Goal: Task Accomplishment & Management: Complete application form

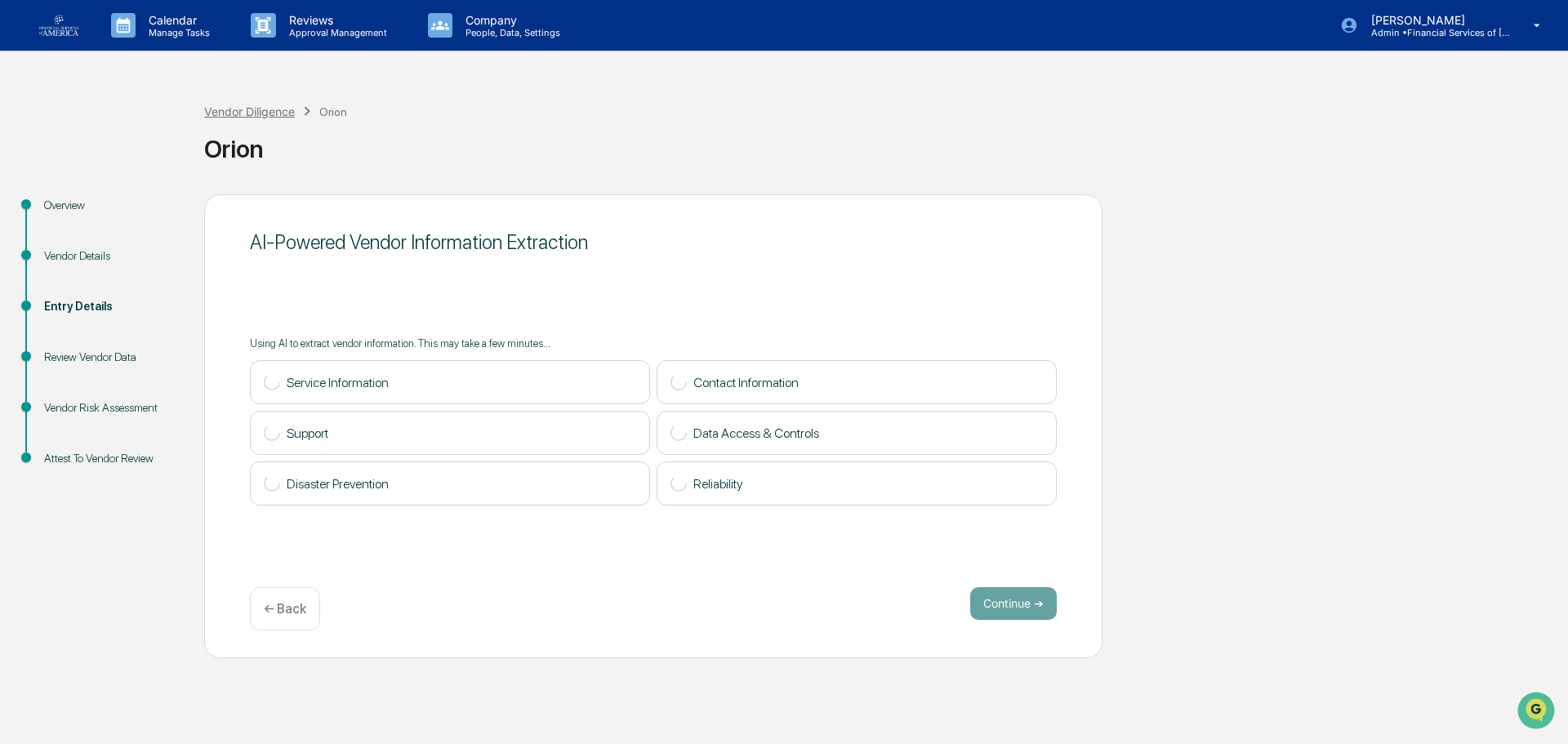
click at [244, 115] on div "Vendor Diligence" at bounding box center [249, 111] width 91 height 14
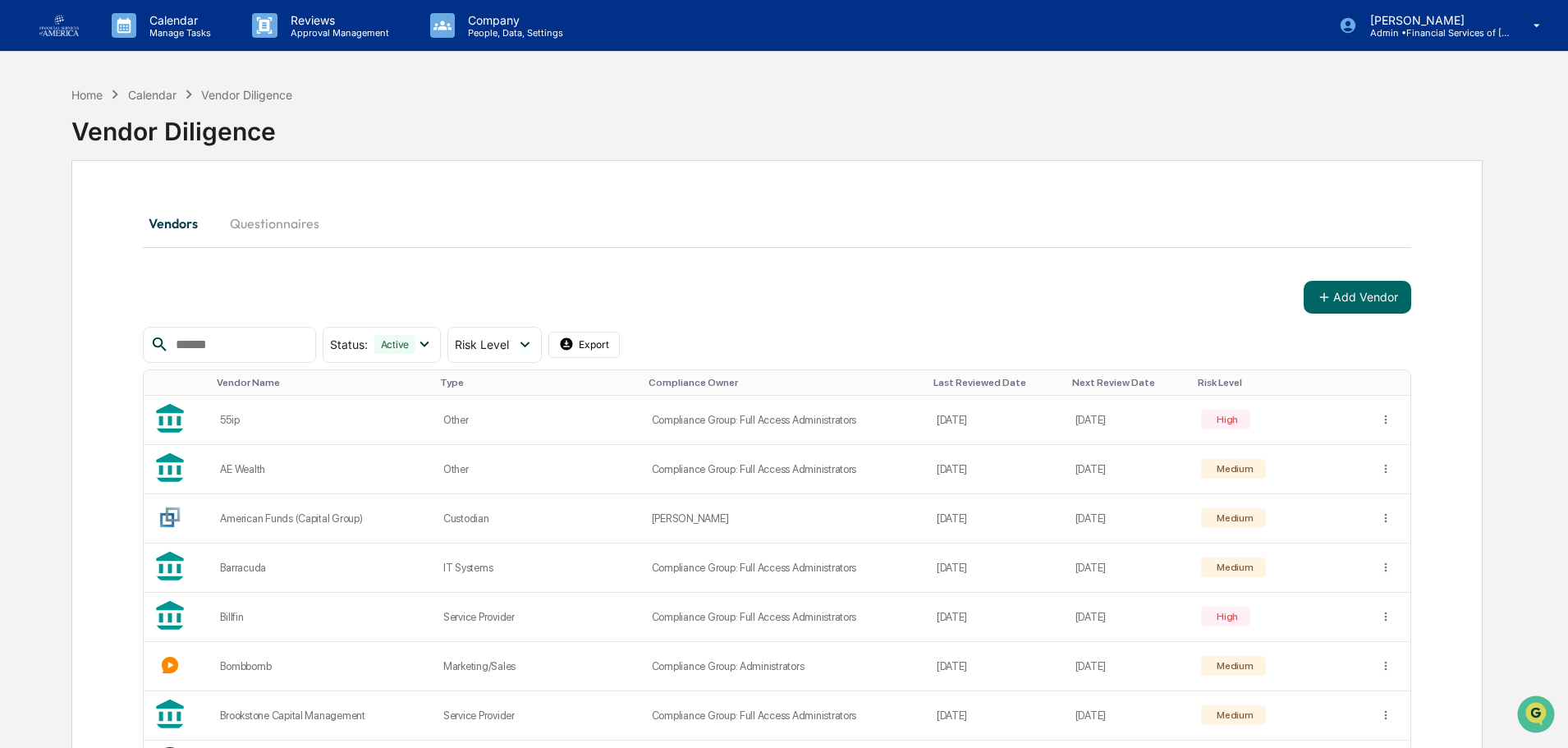
click at [1338, 289] on button "Add Vendor" at bounding box center [1358, 297] width 108 height 33
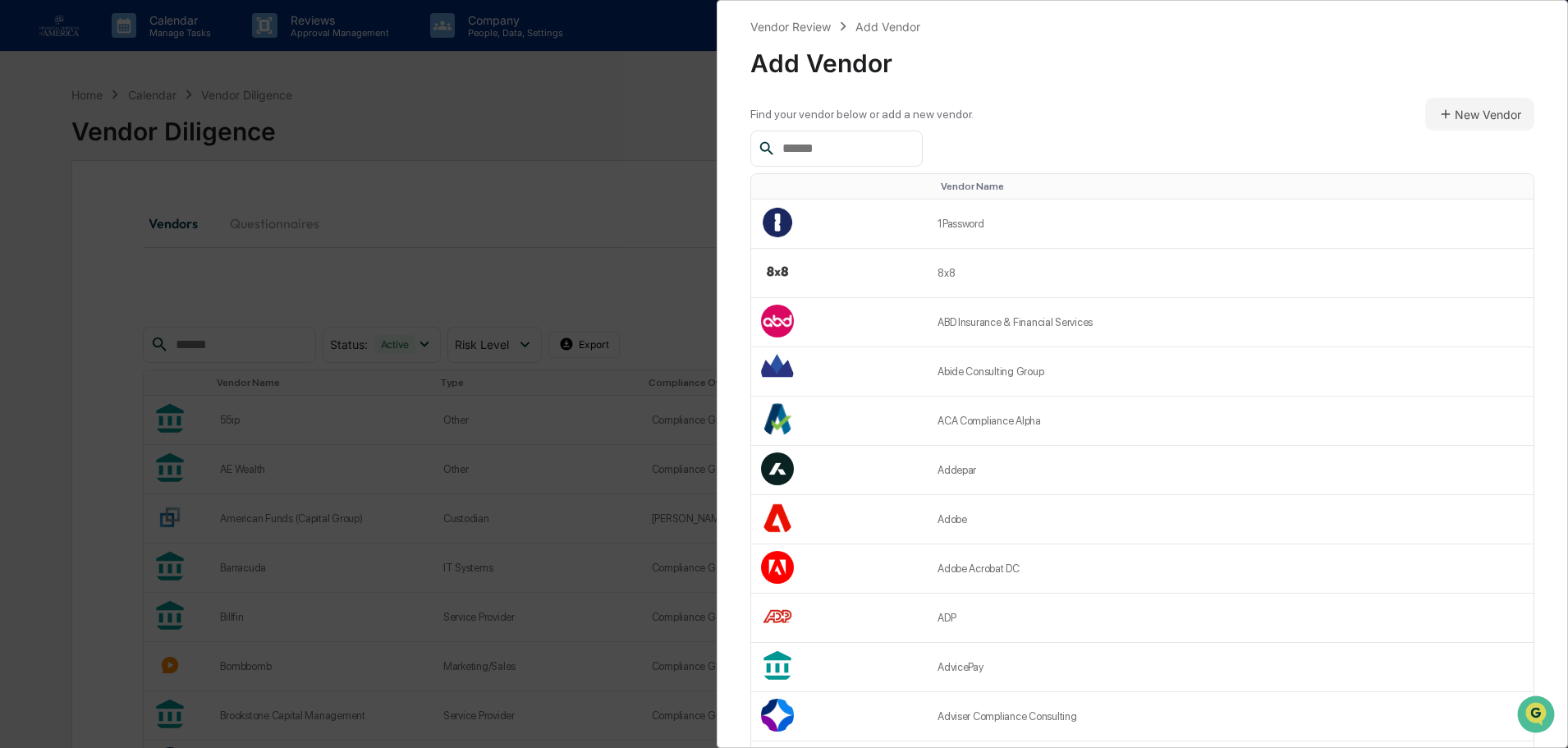
click at [790, 149] on input "text" at bounding box center [846, 149] width 139 height 22
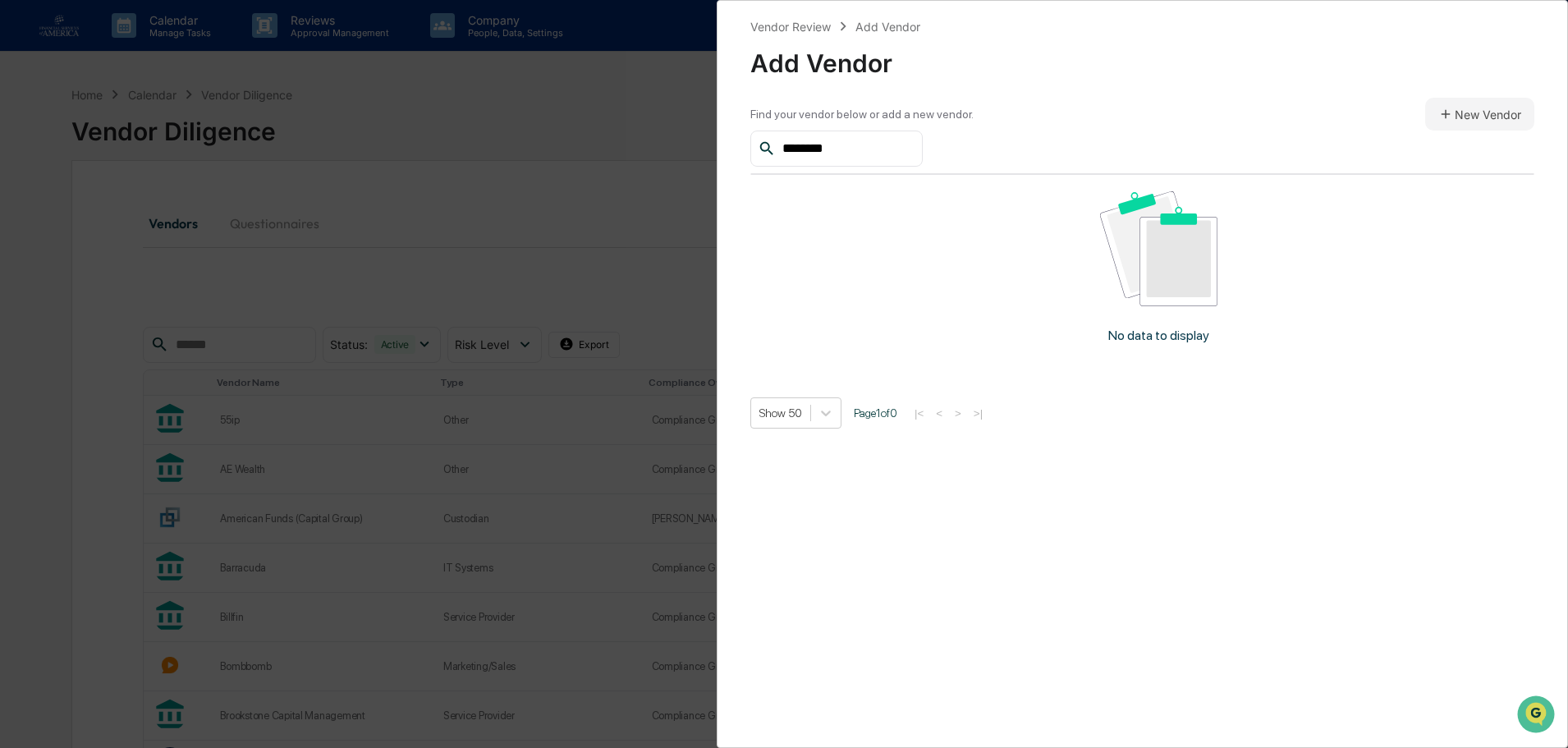
type input "********"
drag, startPoint x: 852, startPoint y: 237, endPoint x: 878, endPoint y: 230, distance: 26.9
click at [852, 236] on div "No data to display" at bounding box center [1159, 274] width 817 height 198
click at [889, 154] on input "********" at bounding box center [846, 149] width 139 height 22
click at [1176, 332] on p "No data to display" at bounding box center [1159, 335] width 101 height 16
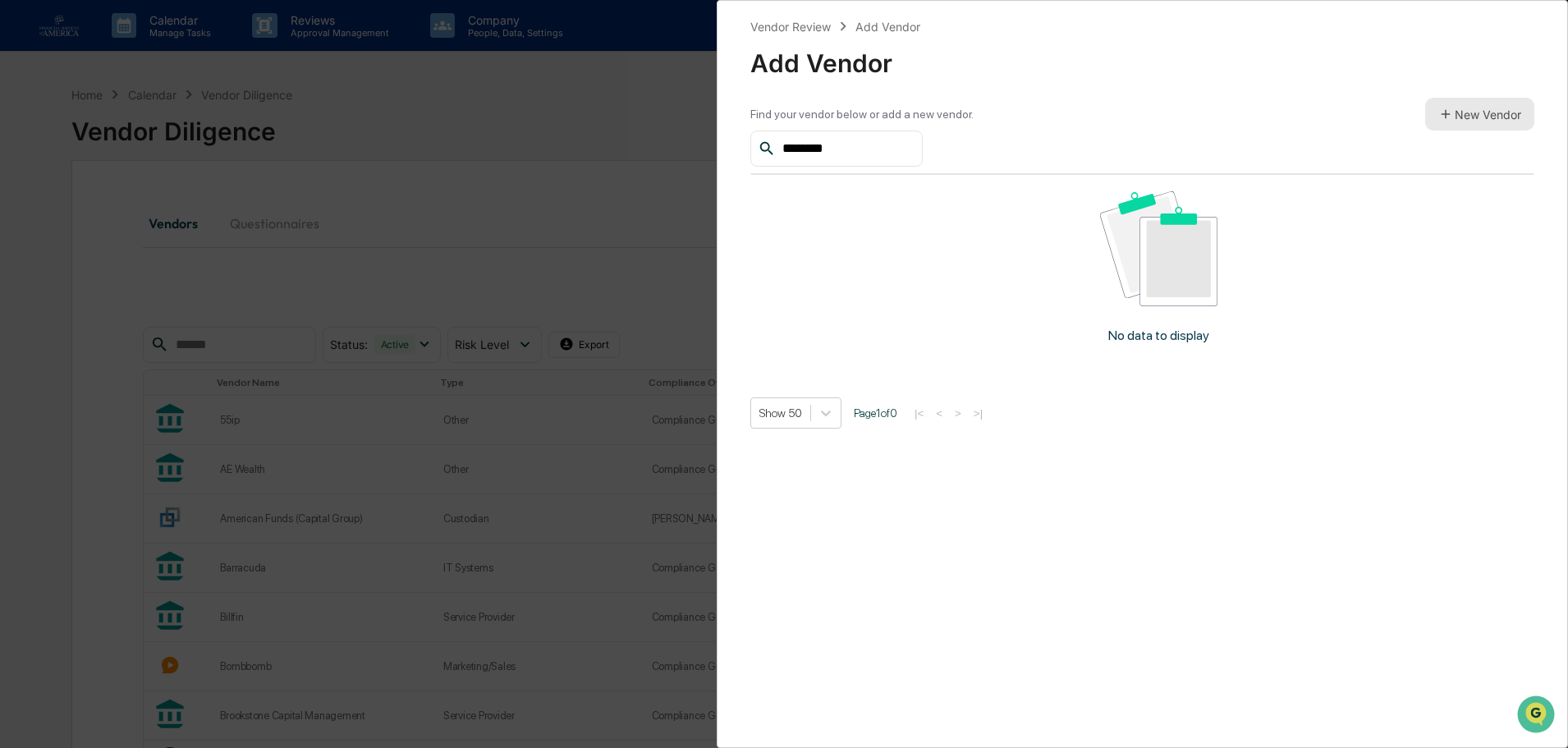
click at [1463, 110] on button "New Vendor" at bounding box center [1480, 115] width 110 height 33
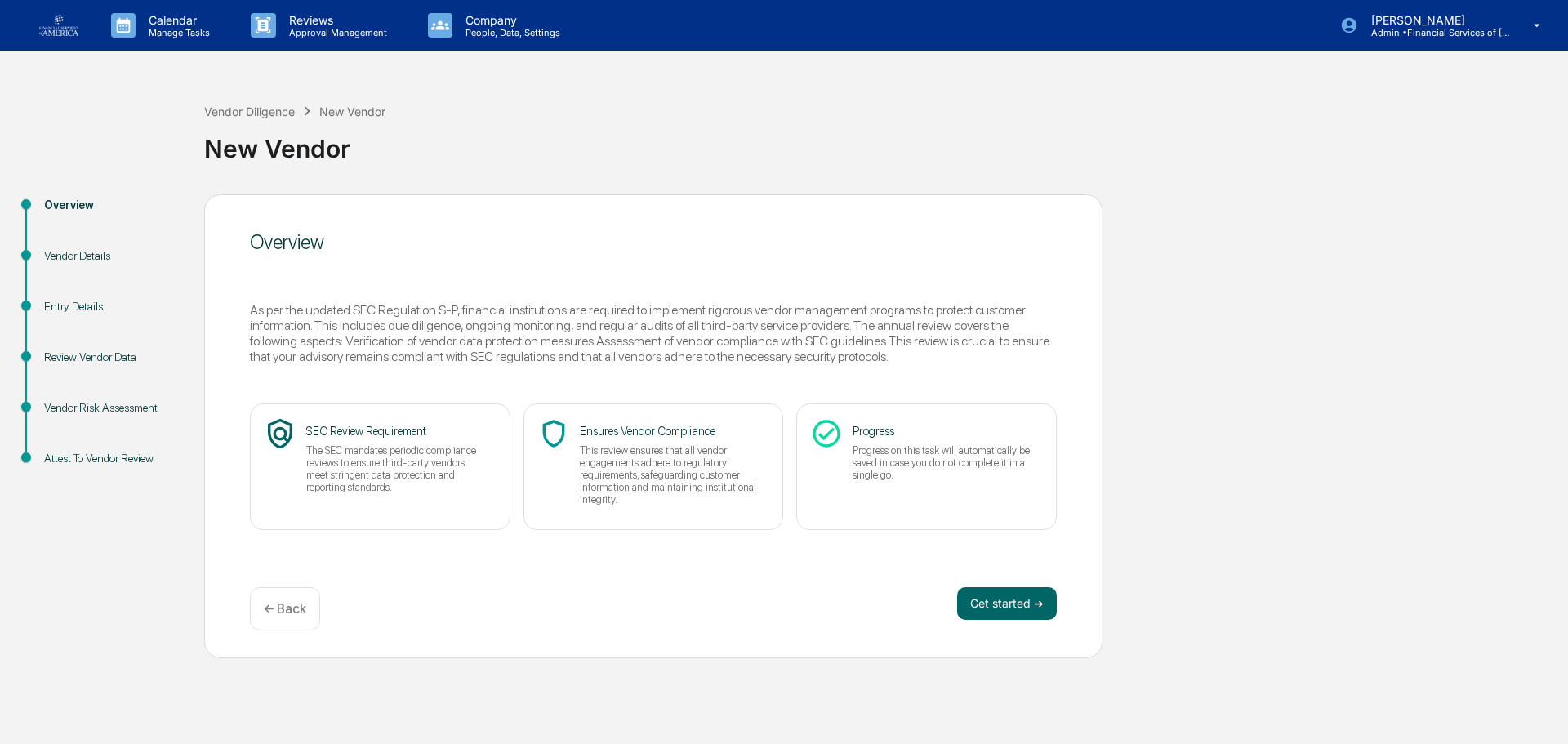
click at [102, 258] on div "Vendor Details" at bounding box center [111, 256] width 134 height 17
click at [992, 600] on button "Get started ➔" at bounding box center [1007, 604] width 100 height 33
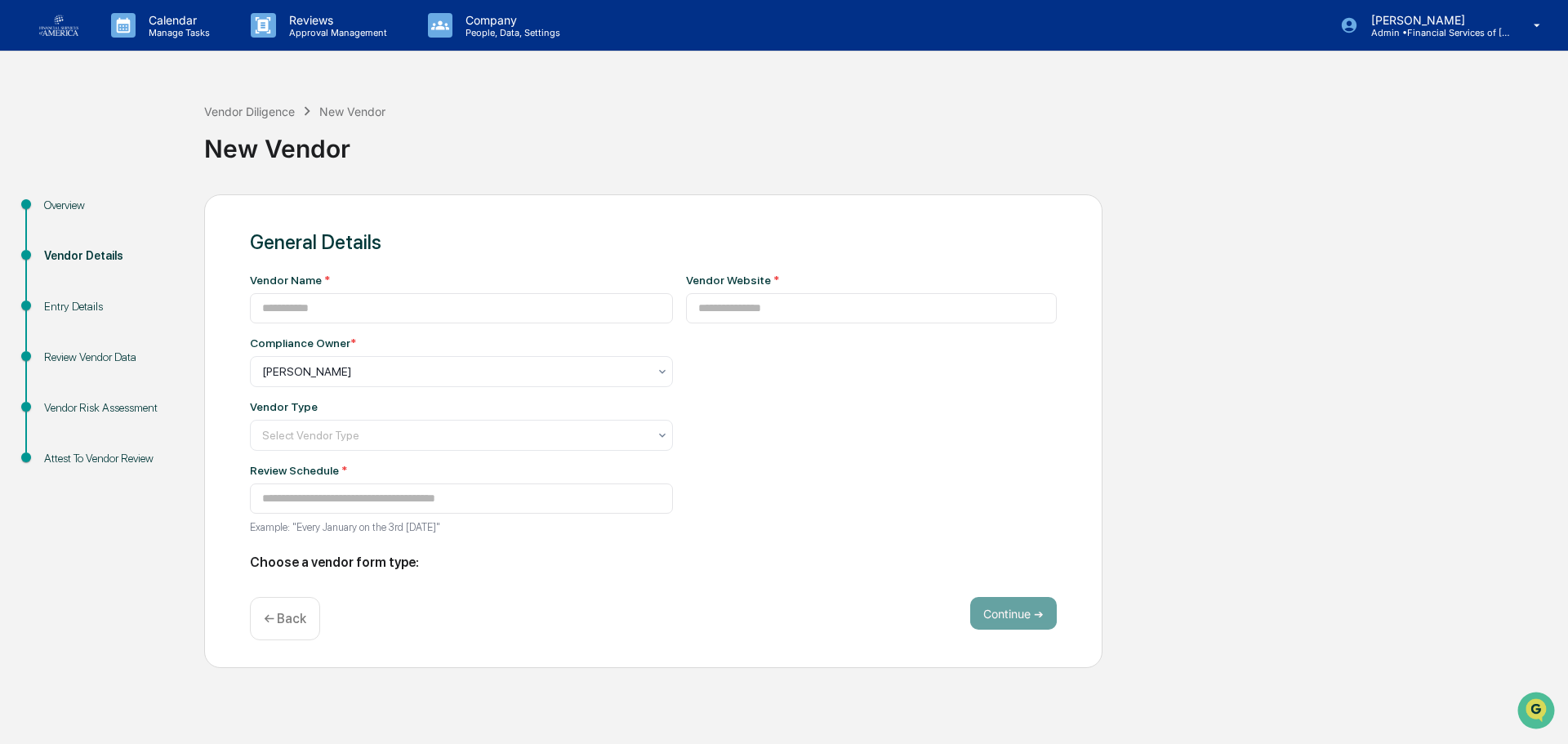
type input "**********"
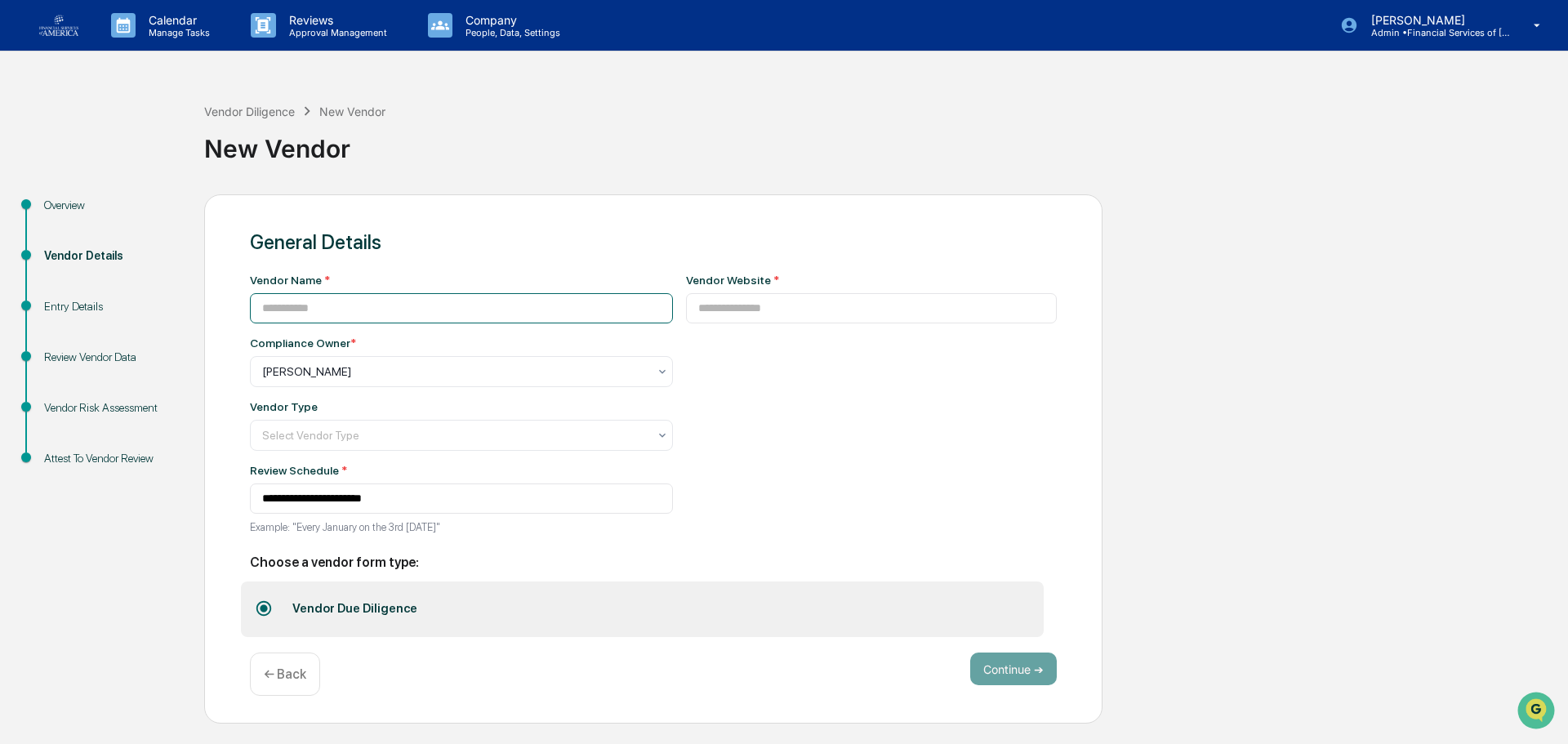
click at [365, 305] on input at bounding box center [462, 308] width 423 height 31
type input "********"
click at [779, 300] on input at bounding box center [872, 308] width 372 height 31
paste input "**********"
type input "**********"
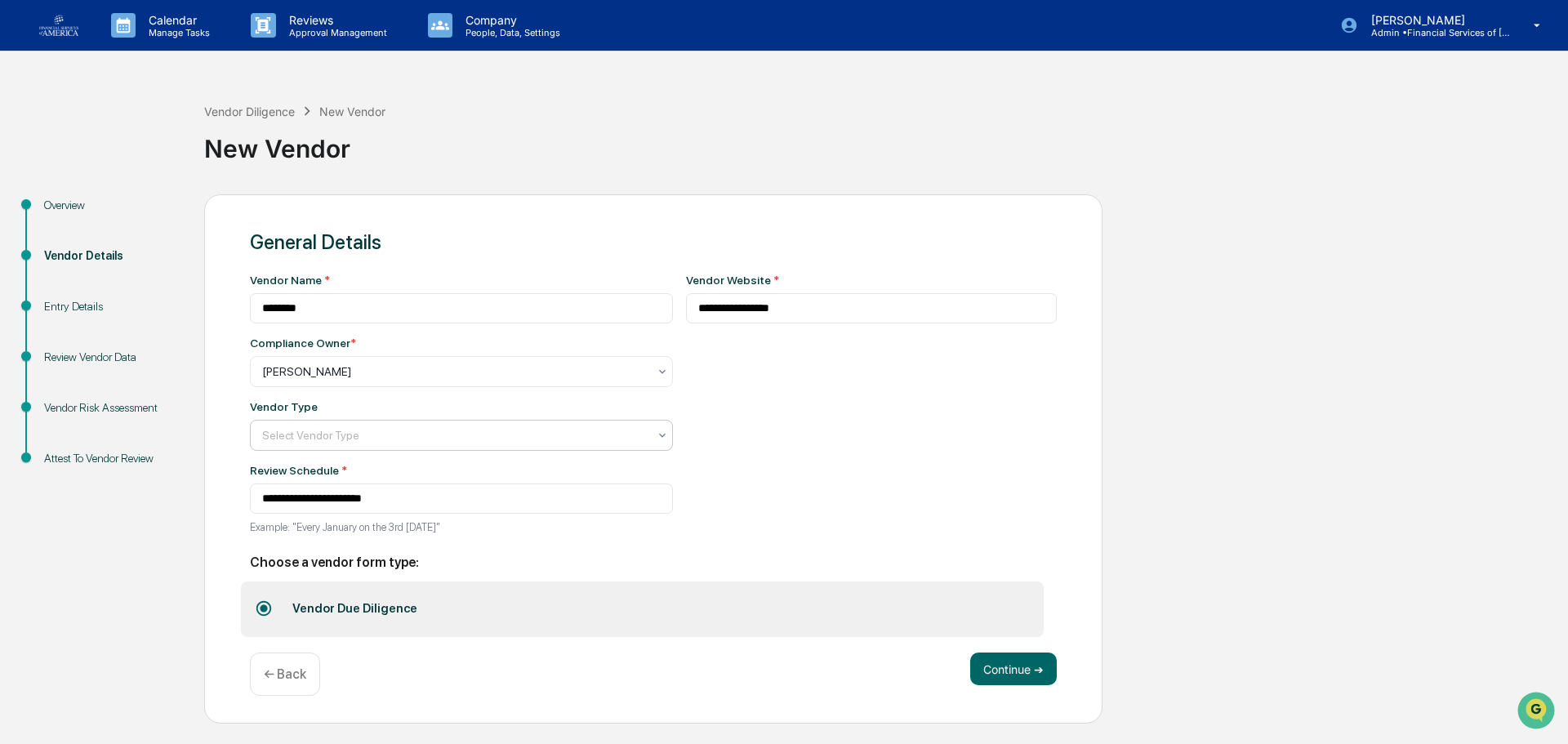
click at [405, 380] on div at bounding box center [455, 372] width 386 height 17
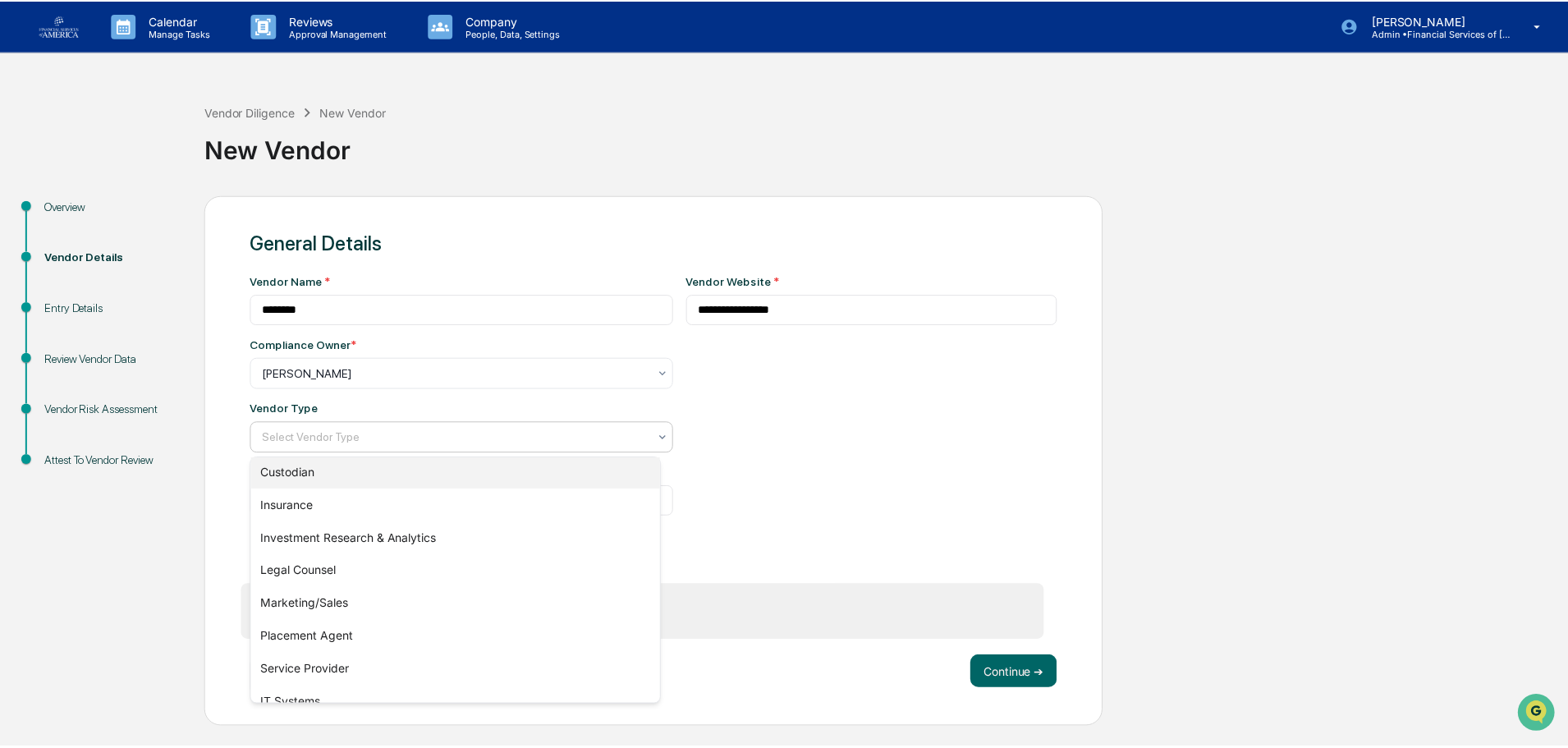
scroll to position [164, 0]
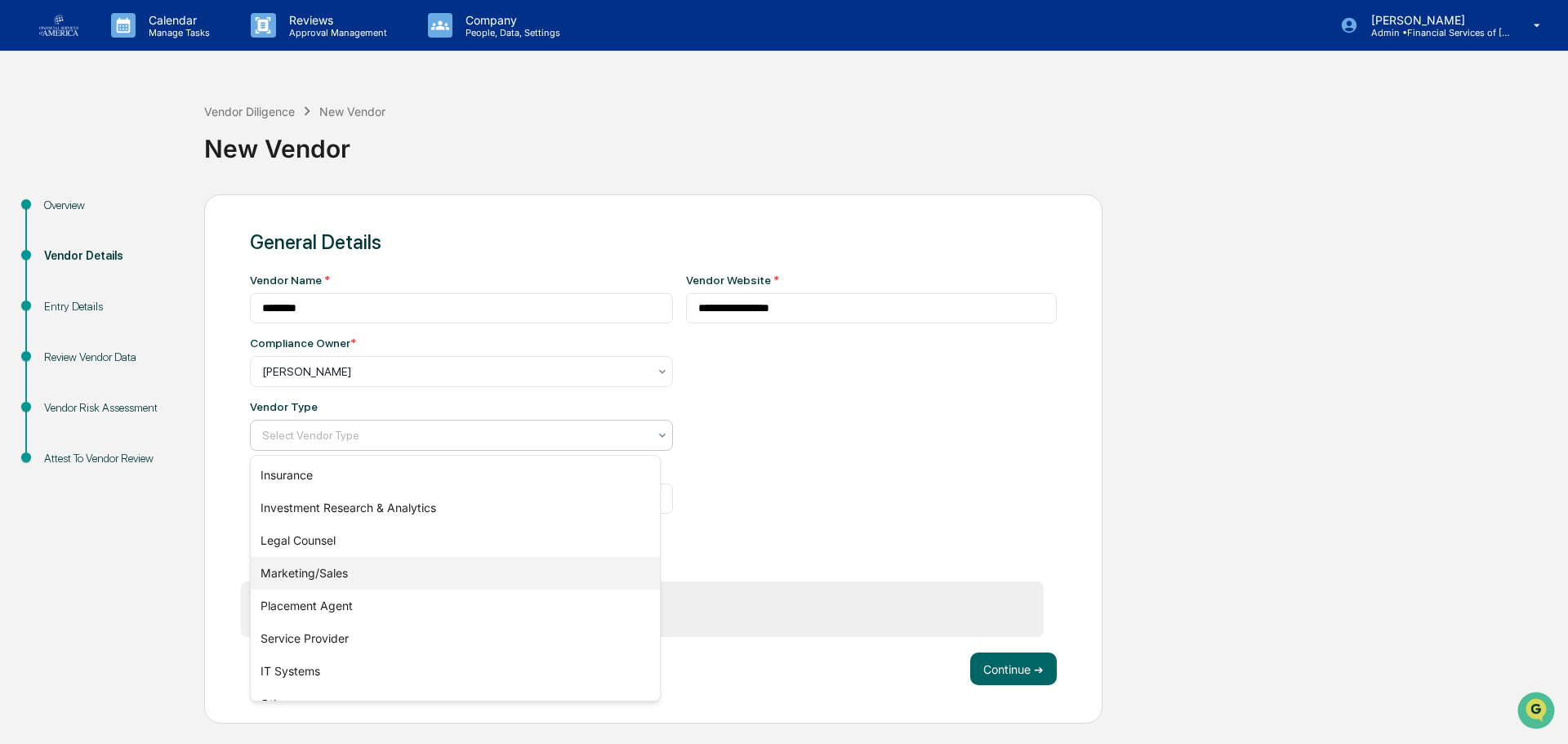
click at [355, 570] on div "Marketing/Sales" at bounding box center [456, 574] width 410 height 33
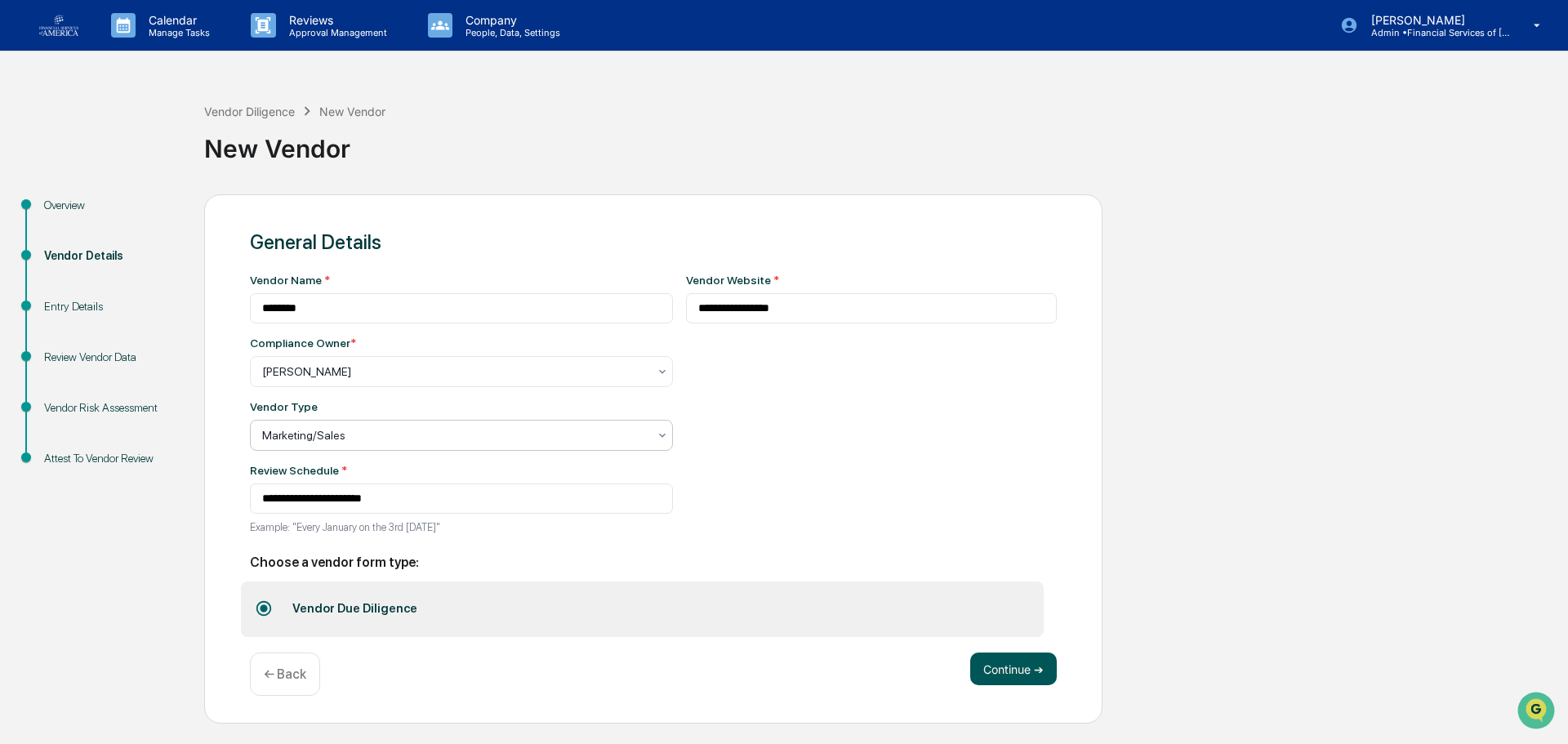
click at [1026, 671] on button "Continue ➔" at bounding box center [1013, 669] width 87 height 33
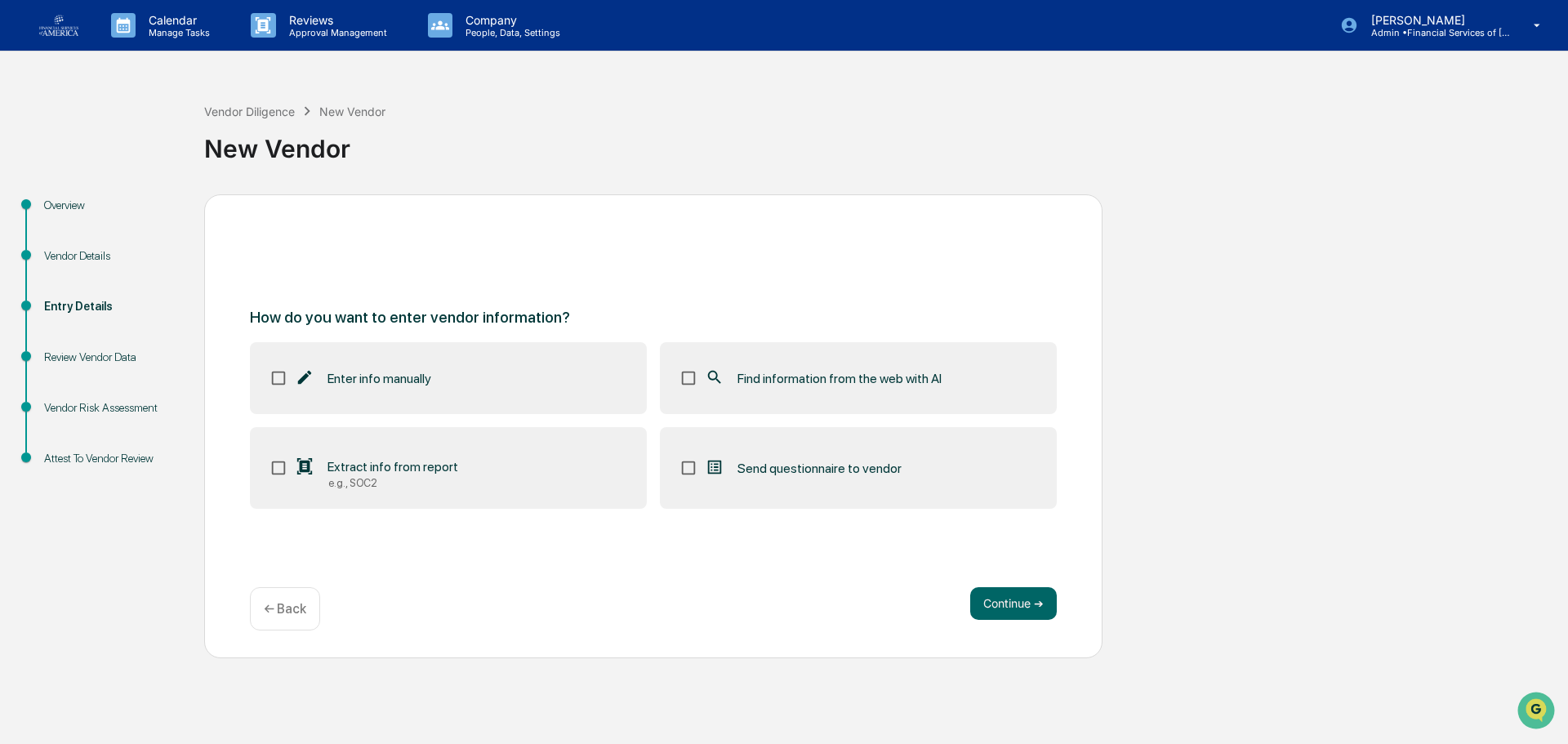
click at [907, 387] on div "Find information from the web with AI" at bounding box center [823, 378] width 237 height 20
click at [1035, 604] on button "Continue ➔" at bounding box center [1013, 604] width 87 height 33
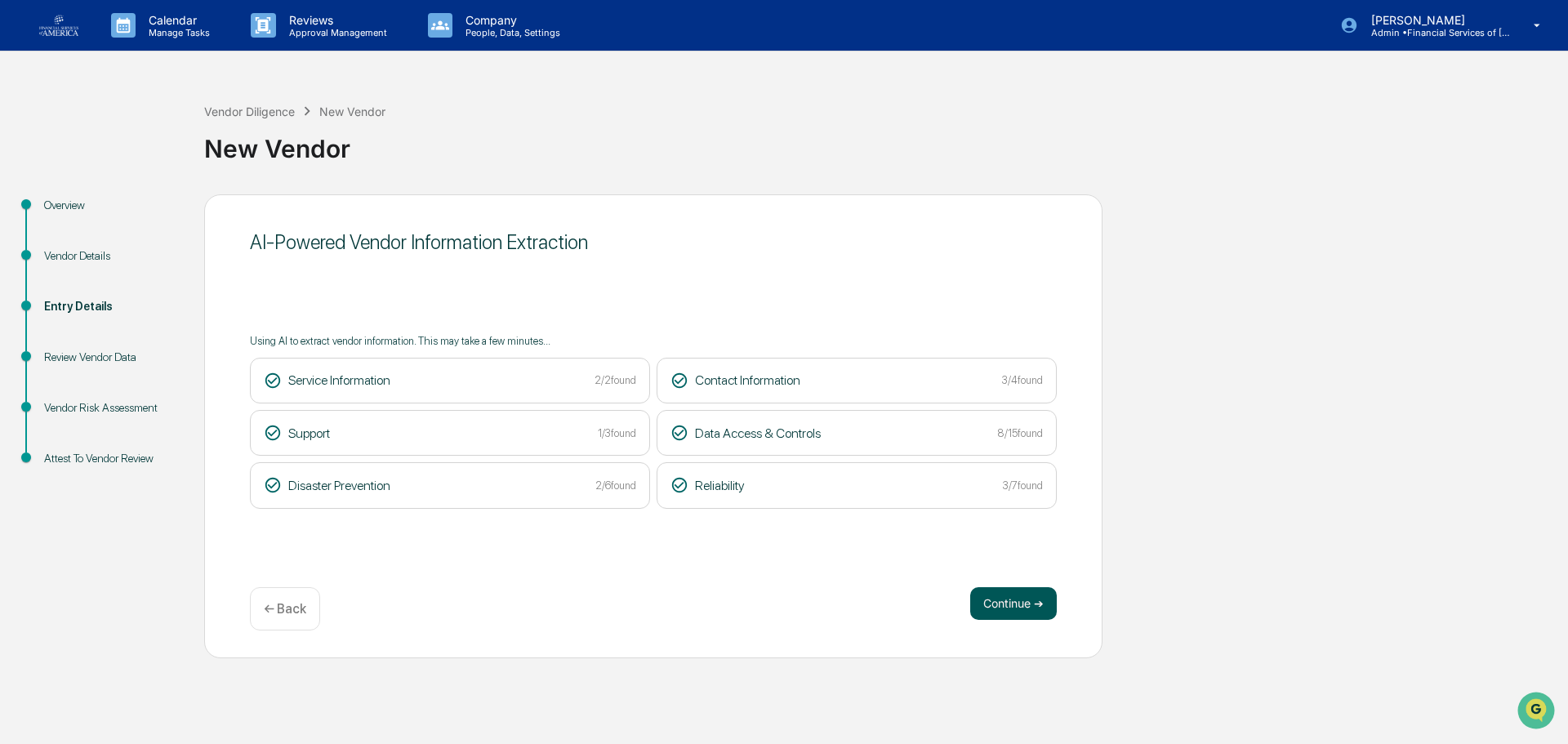
click at [1033, 594] on button "Continue ➔" at bounding box center [1013, 604] width 87 height 33
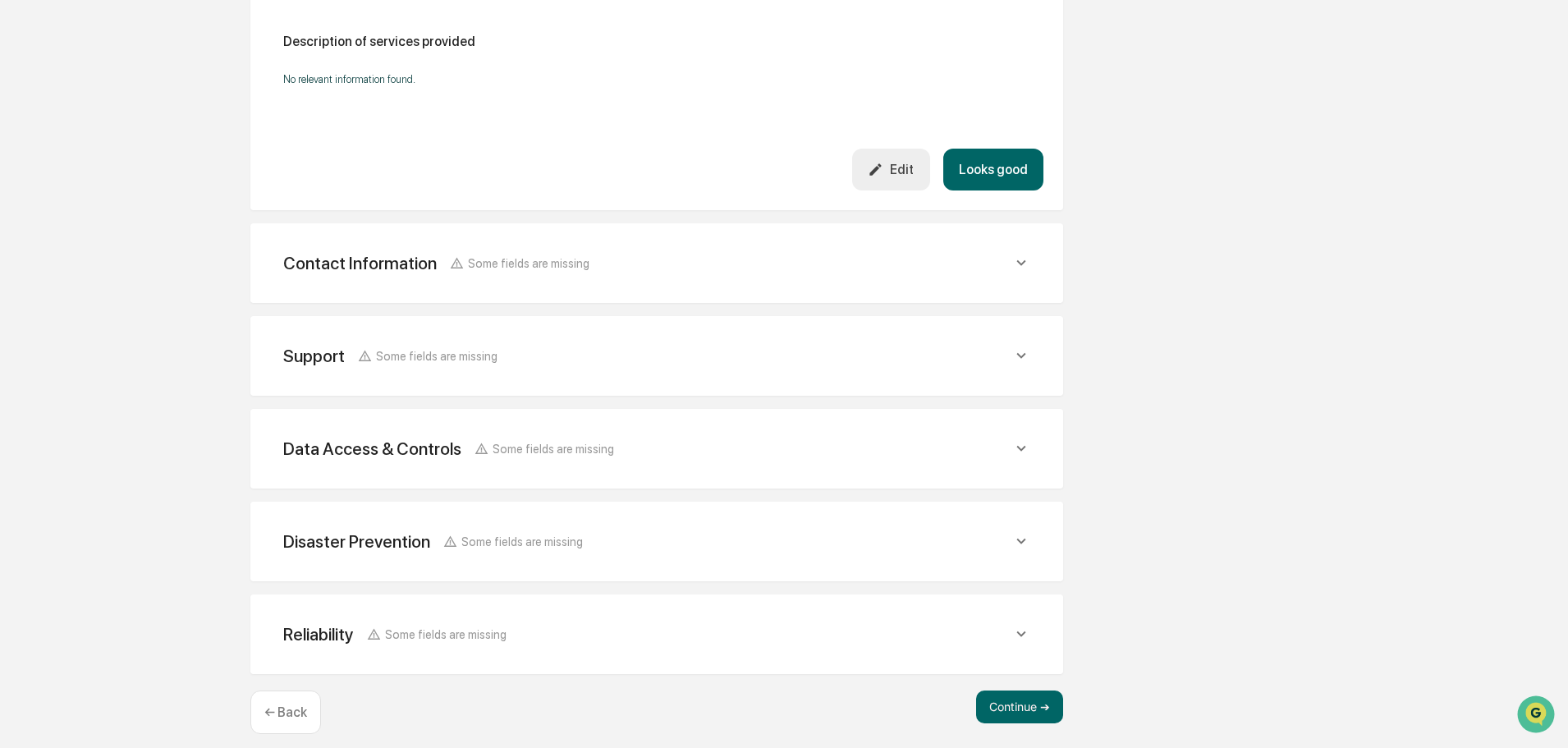
scroll to position [494, 0]
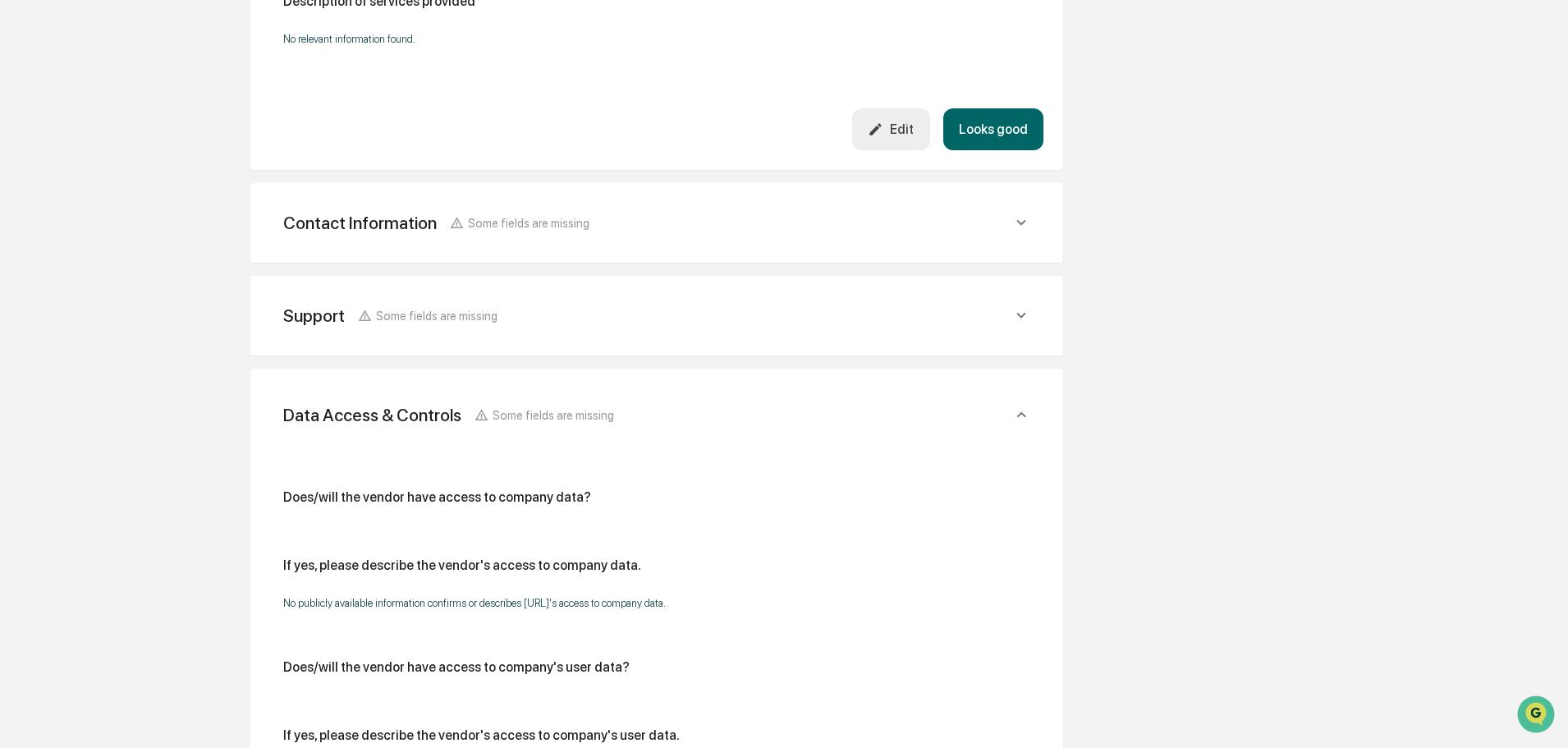
scroll to position [574, 0]
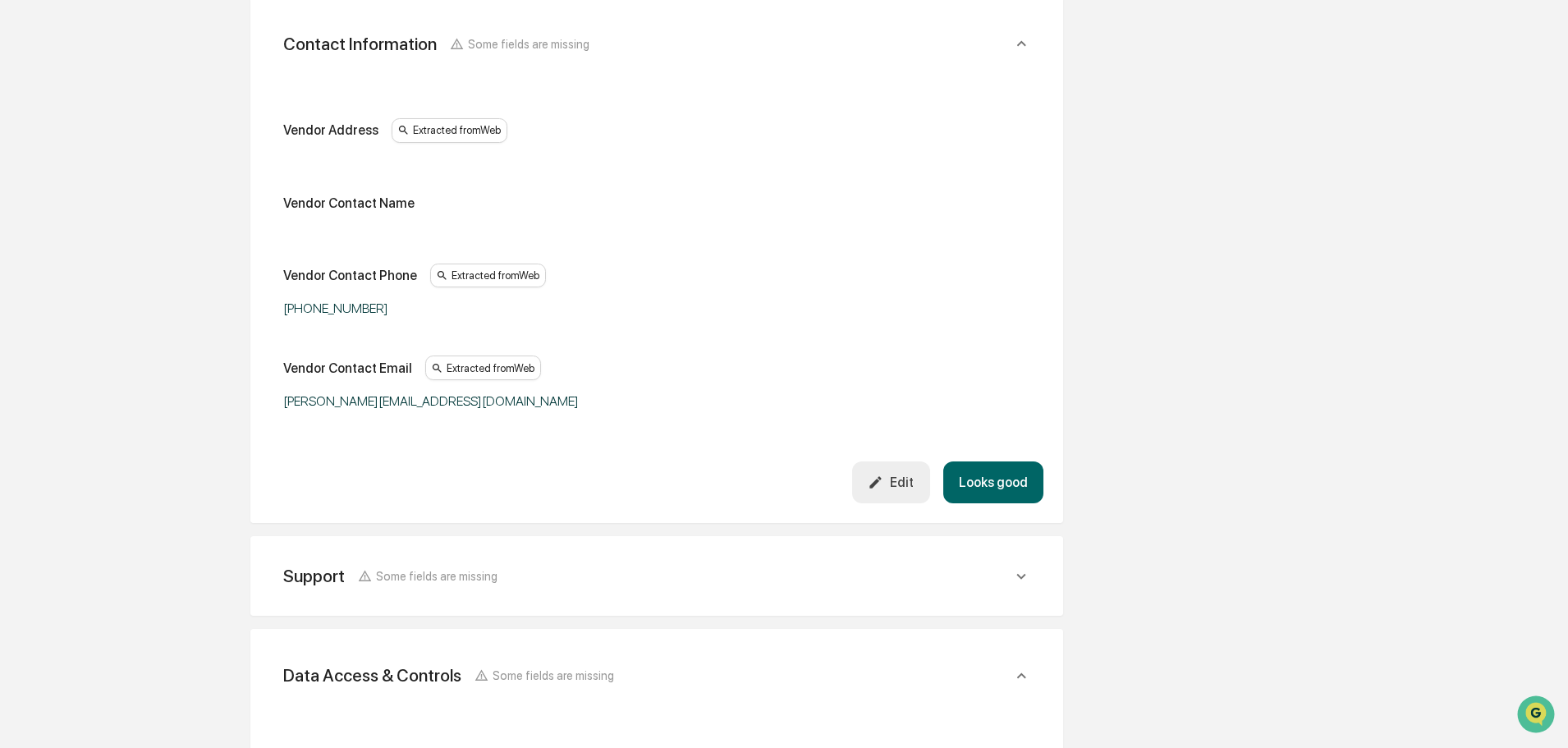
scroll to position [657, 0]
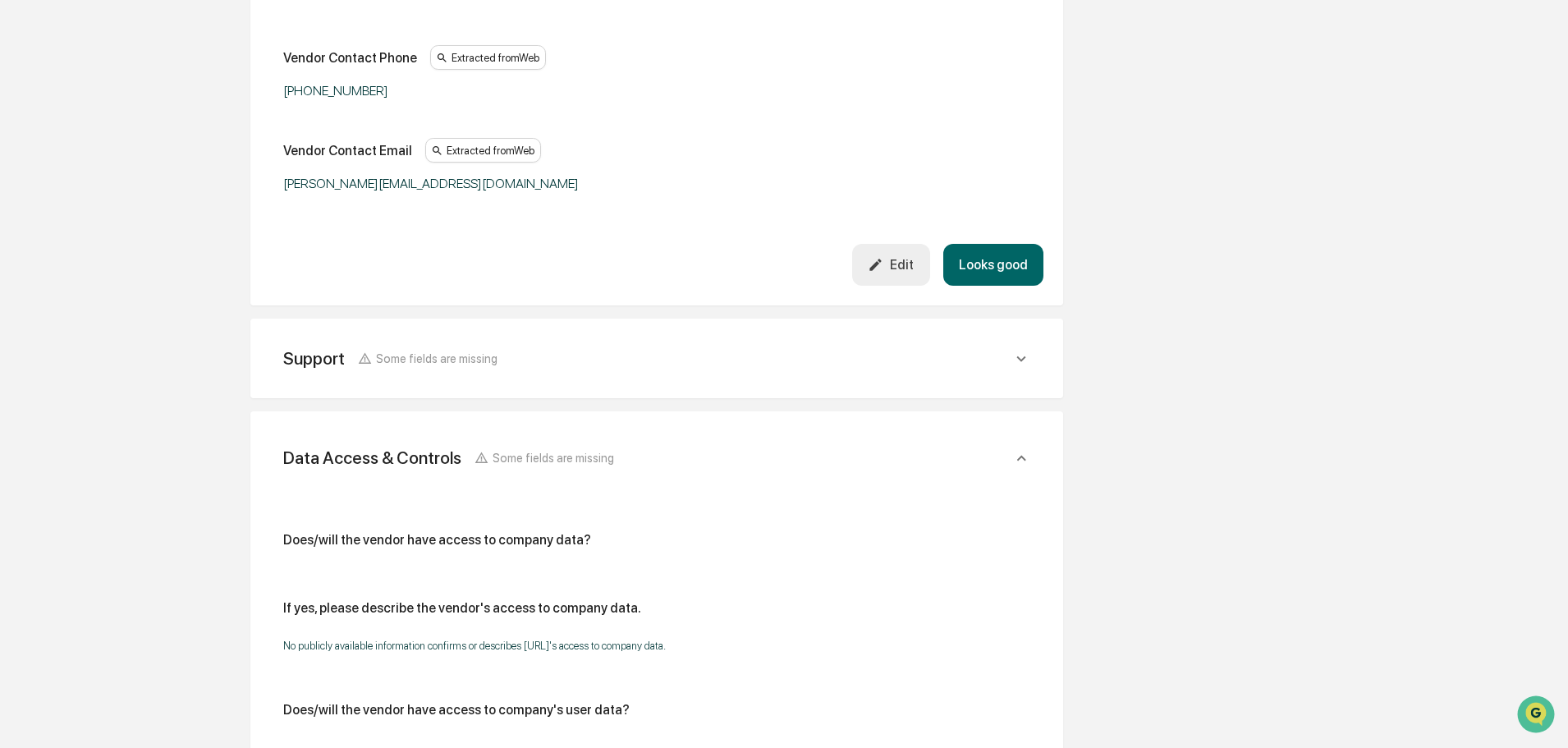
click at [992, 259] on button "Looks good" at bounding box center [994, 265] width 100 height 42
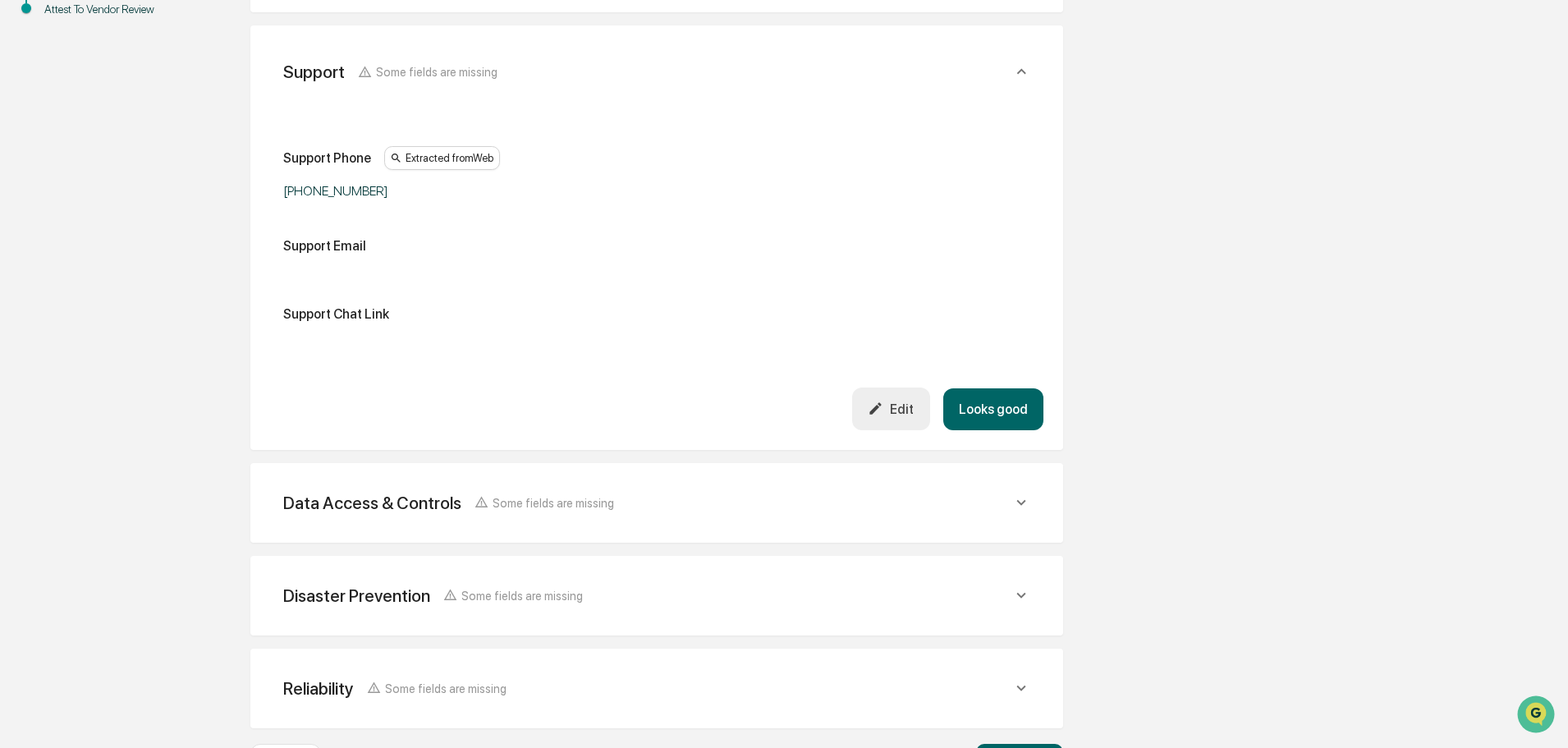
scroll to position [518, 0]
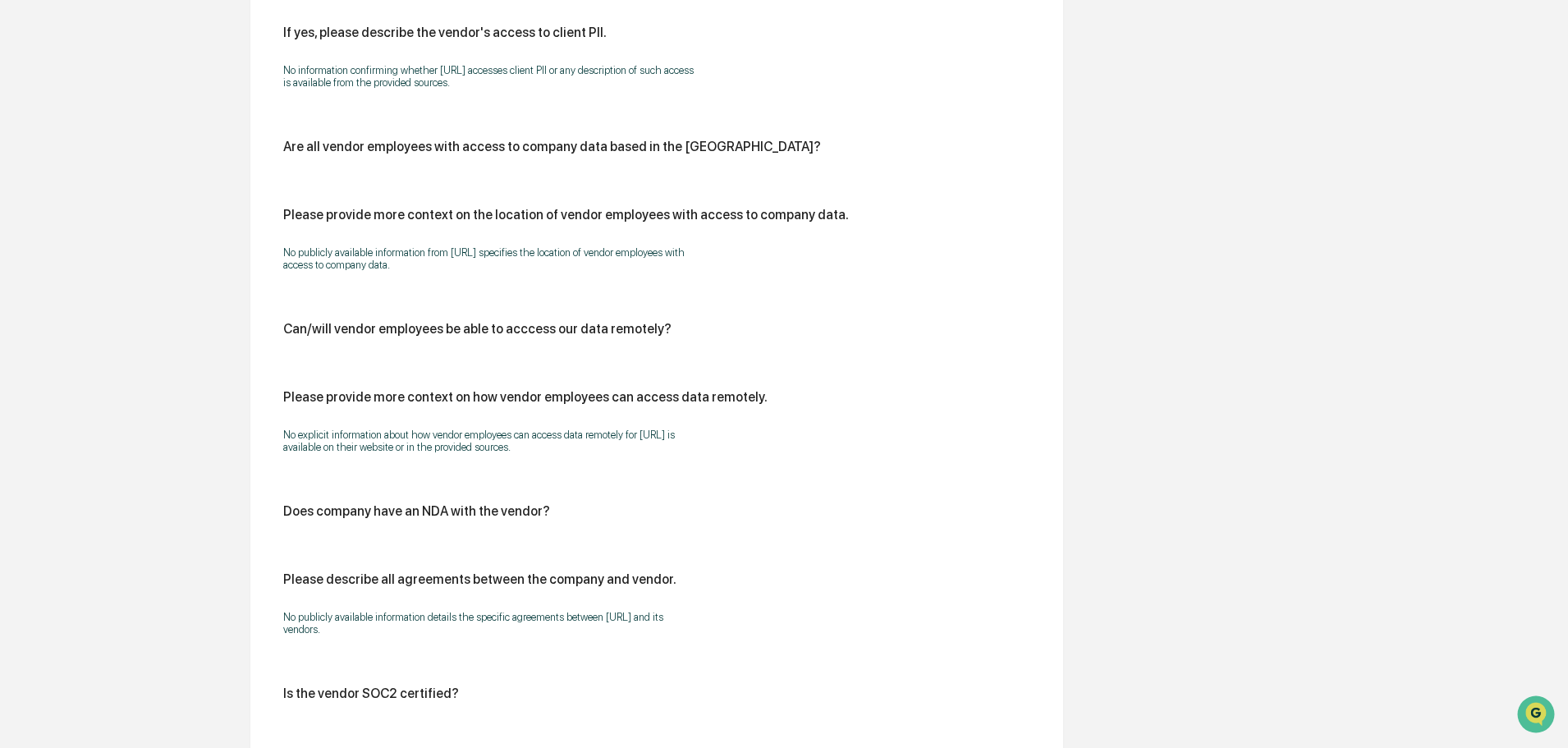
scroll to position [1978, 0]
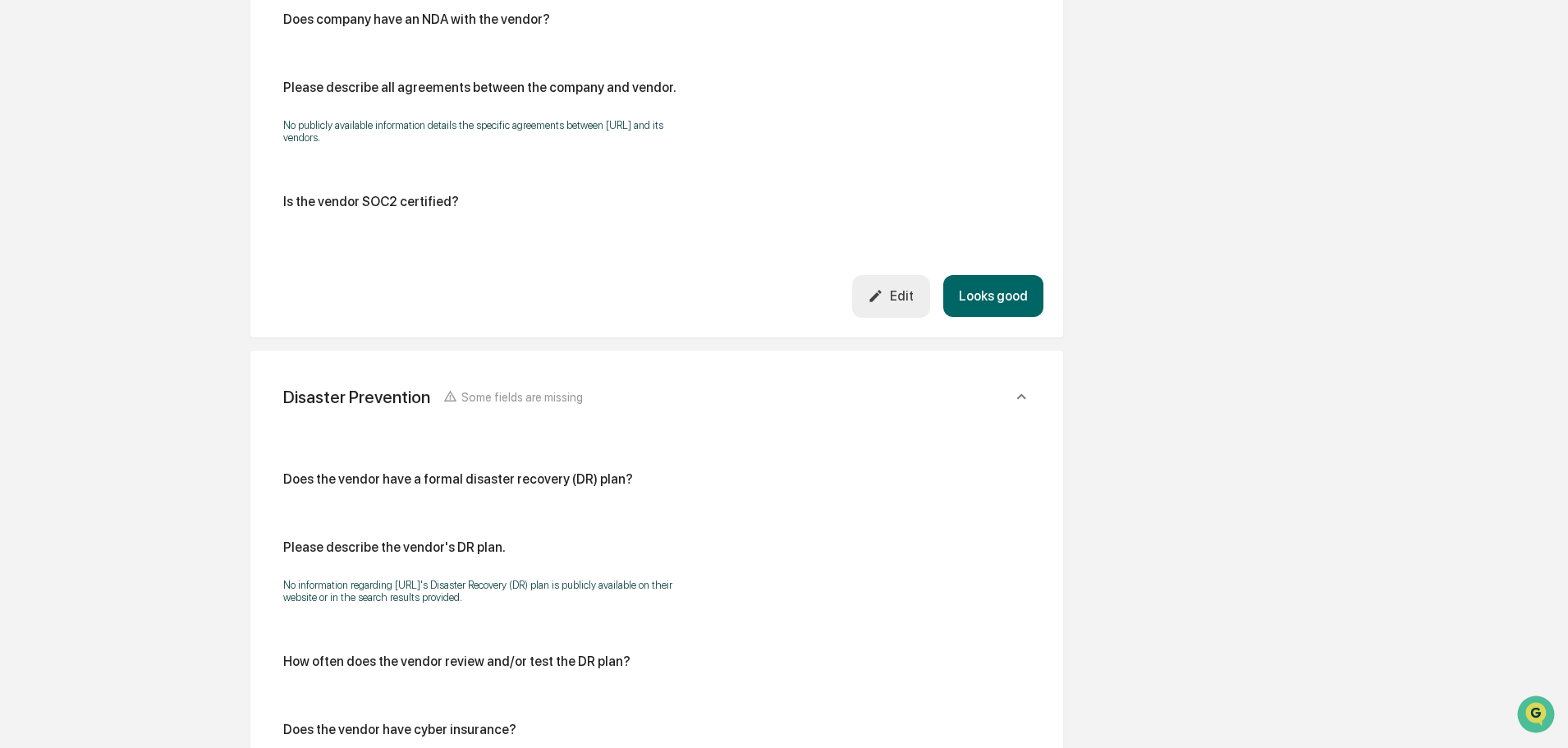
scroll to position [2553, 0]
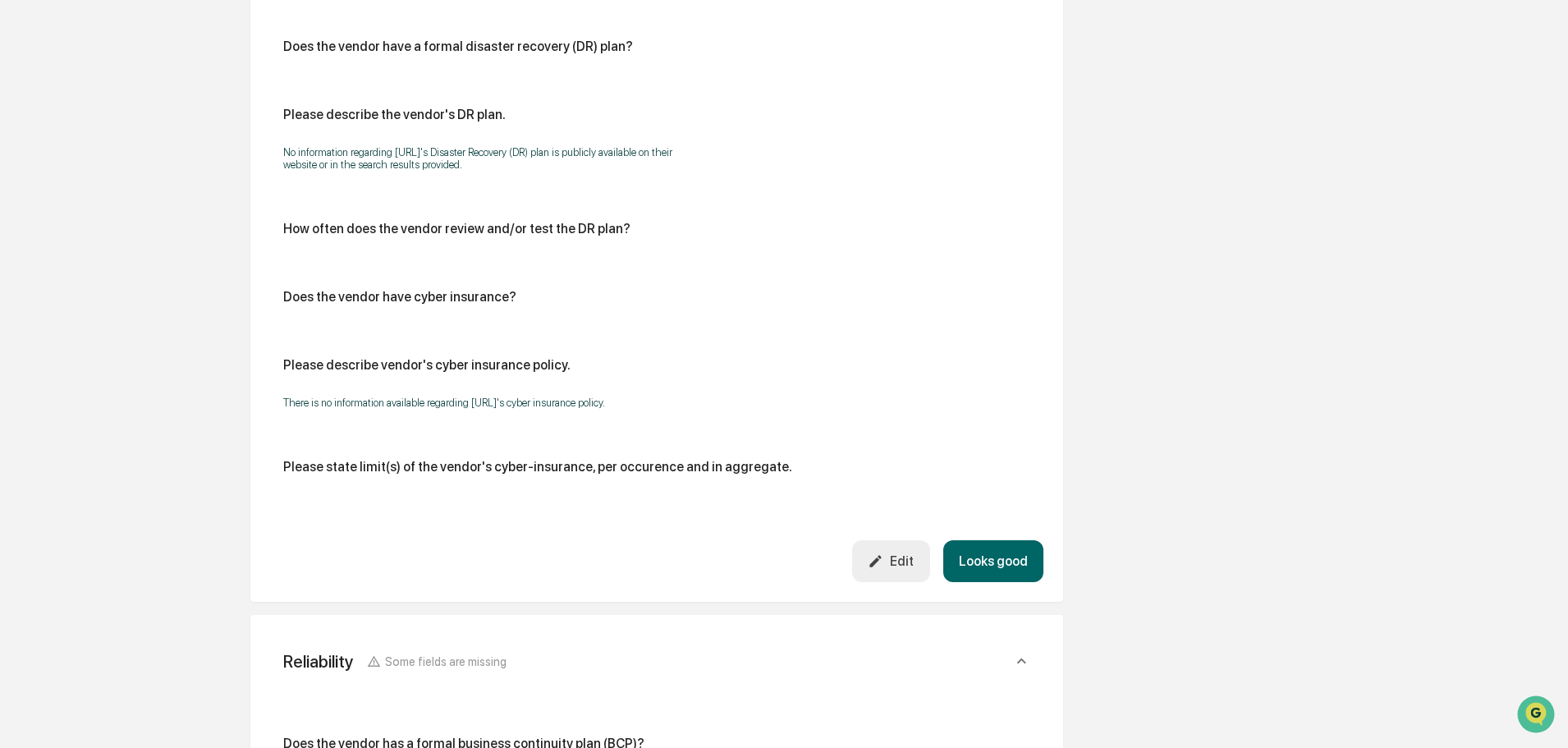
scroll to position [2411, 0]
